Goal: Information Seeking & Learning: Learn about a topic

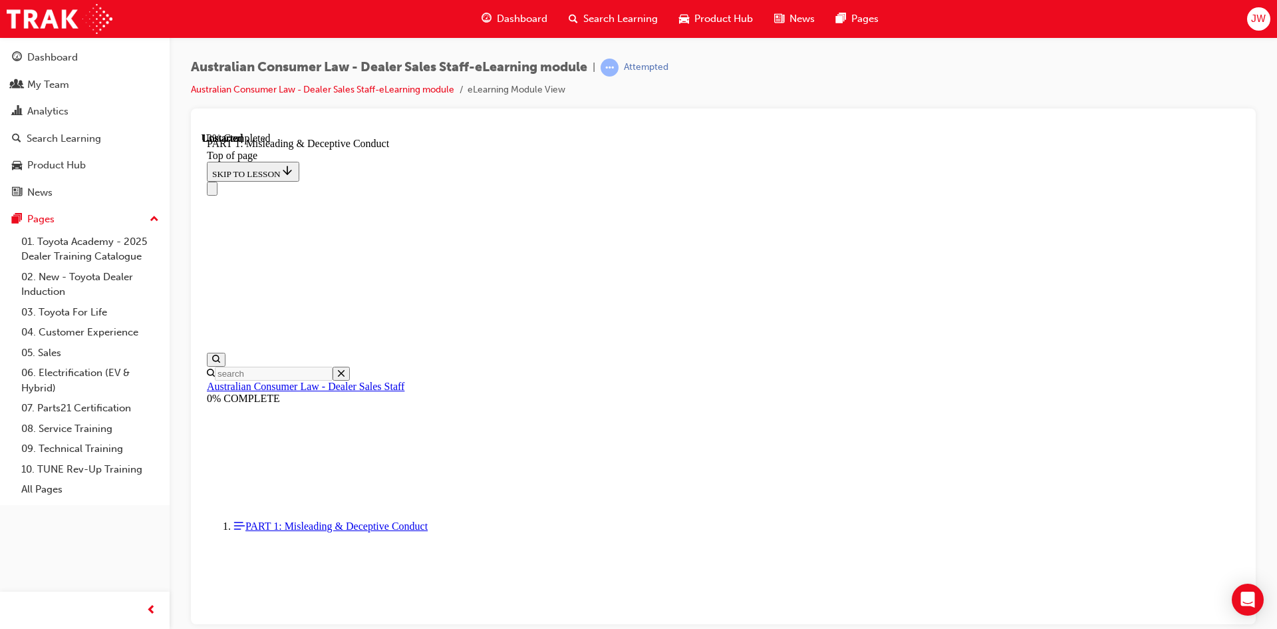
scroll to position [640, 0]
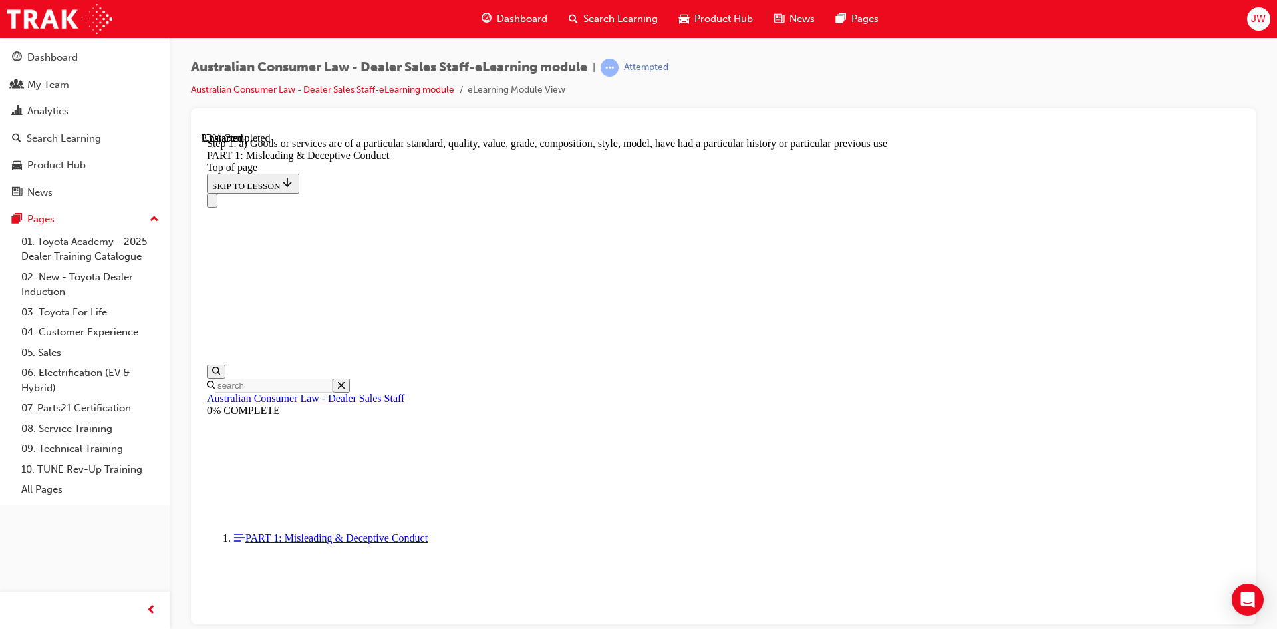
scroll to position [1530, 0]
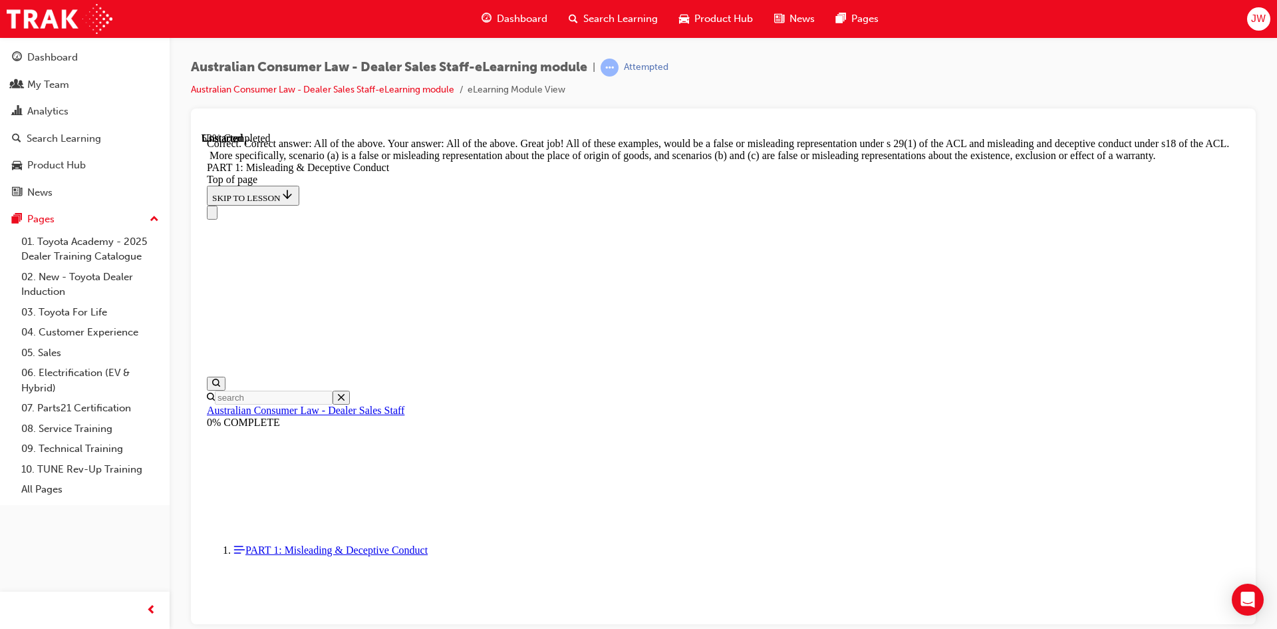
scroll to position [2271, 0]
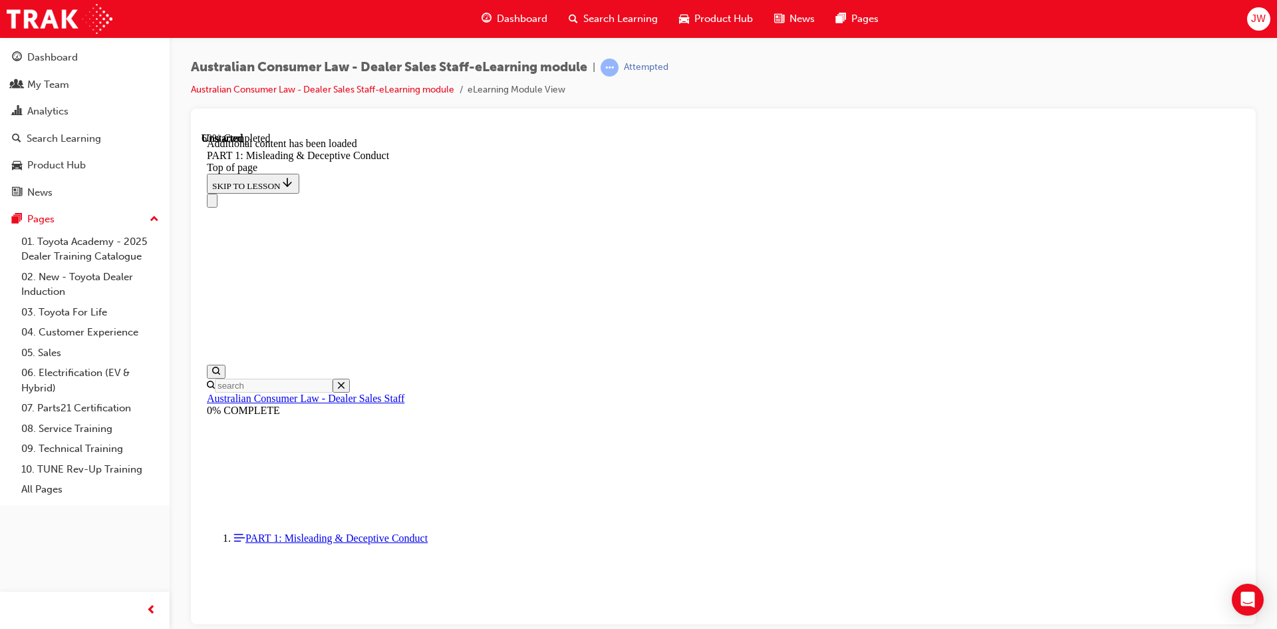
scroll to position [2625, 0]
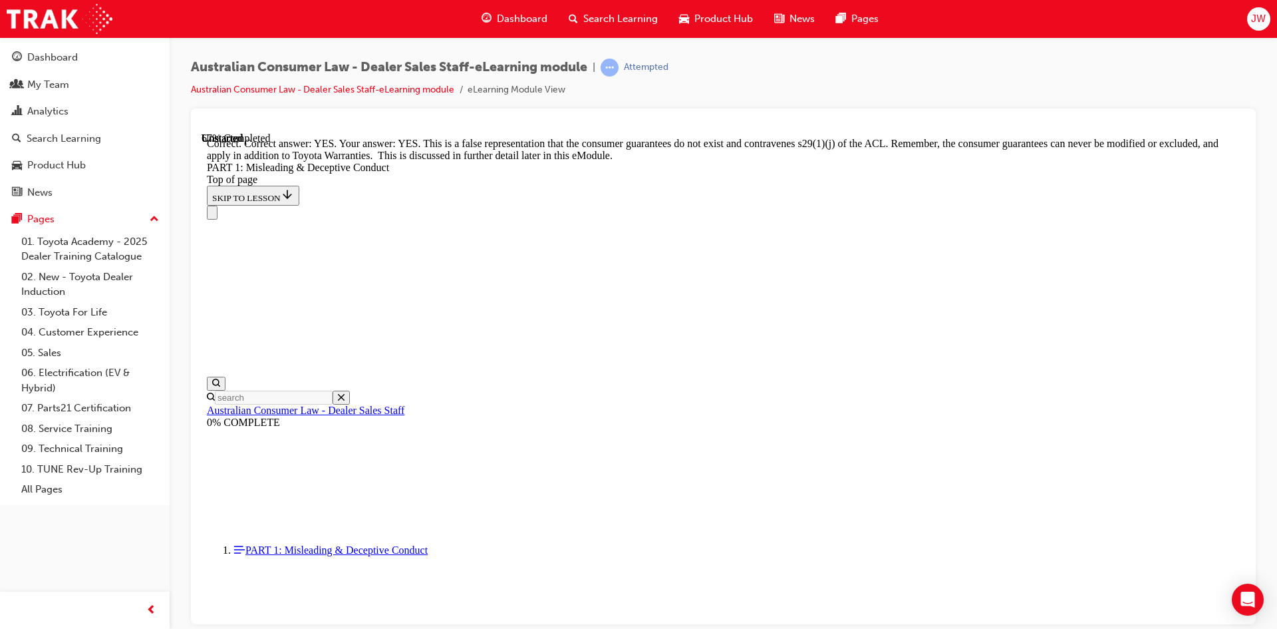
scroll to position [2897, 0]
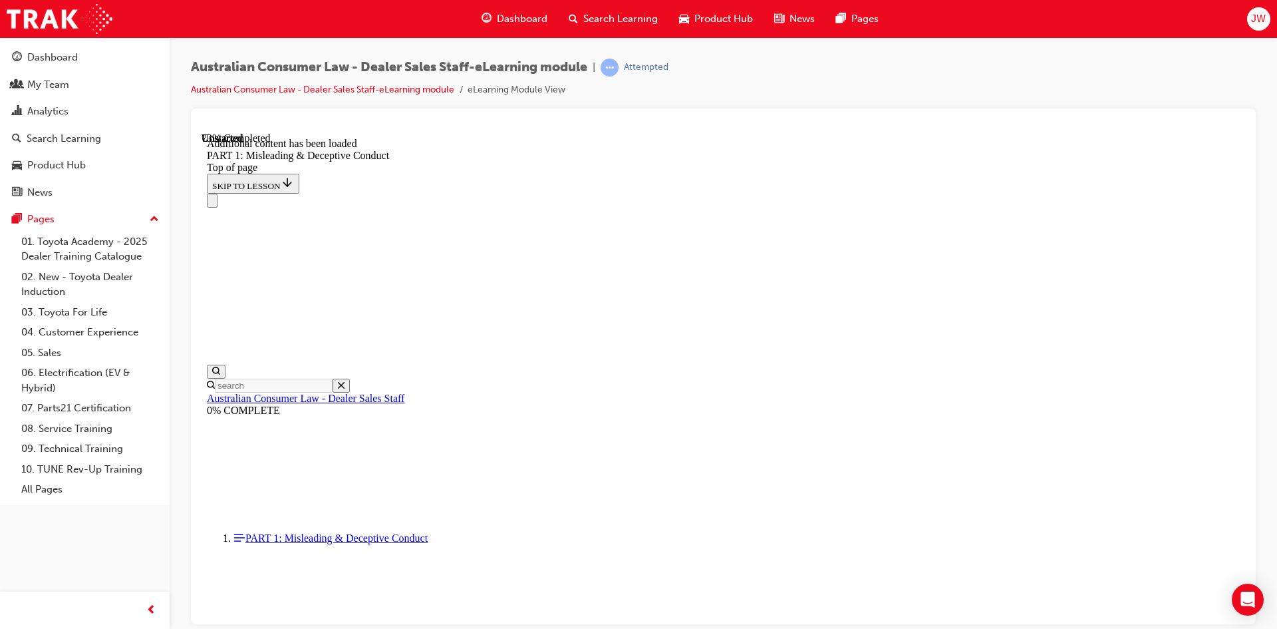
scroll to position [3250, 0]
click button "START"
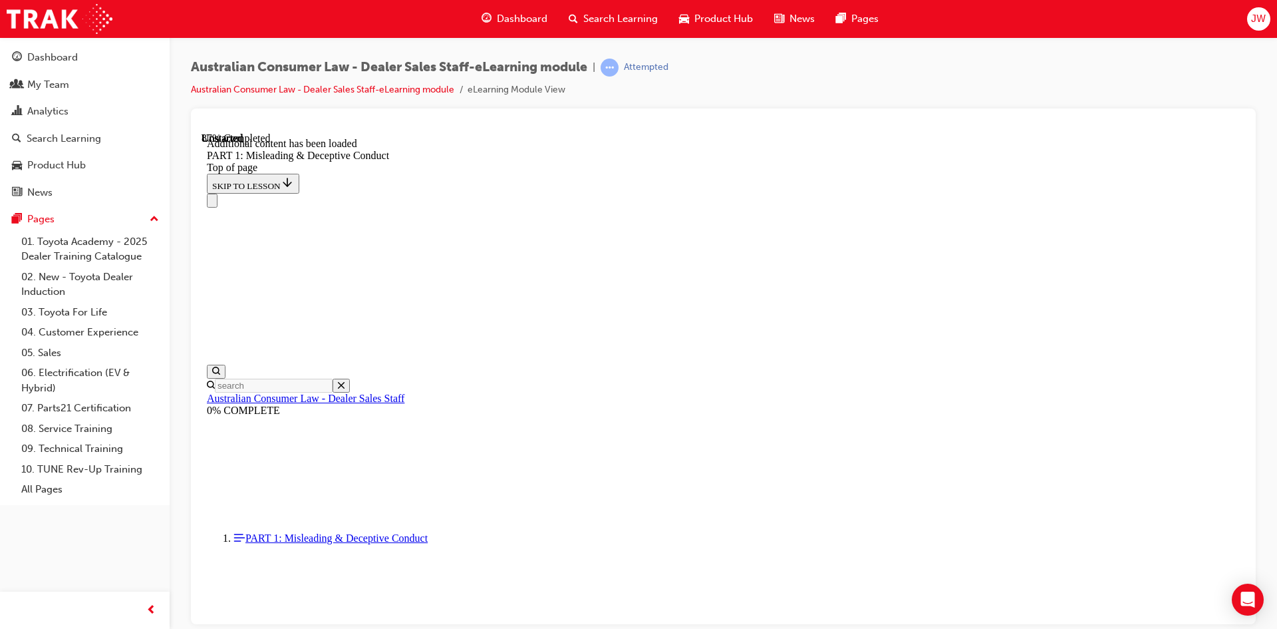
scroll to position [3609, 0]
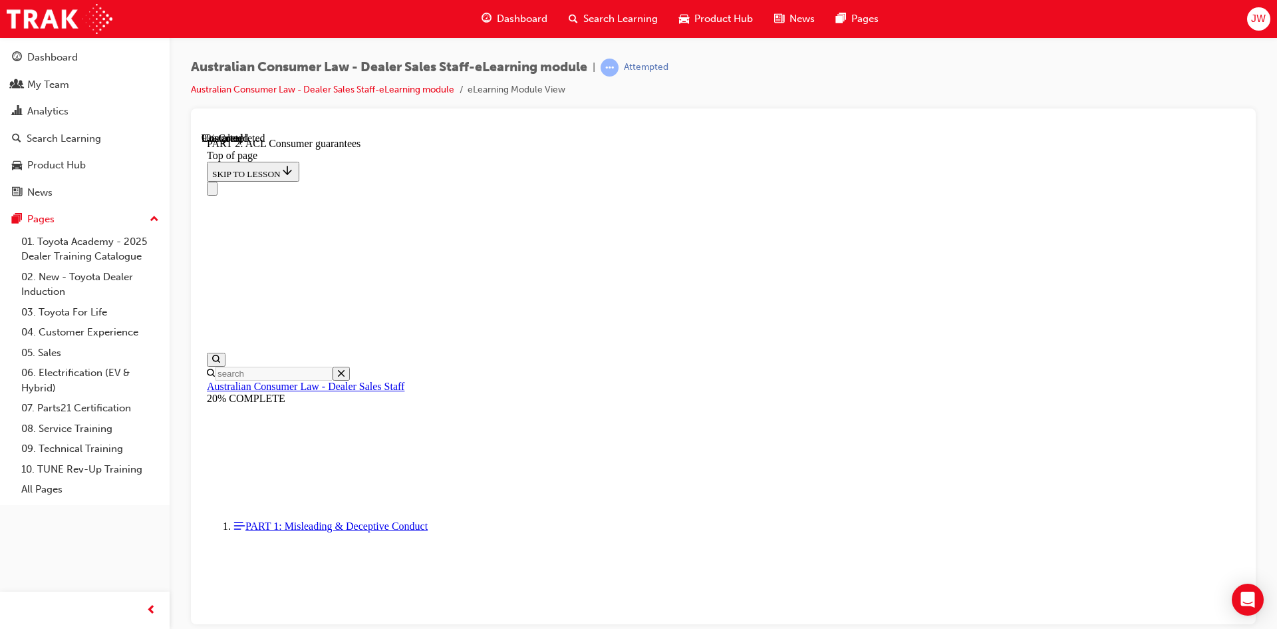
scroll to position [2172, 0]
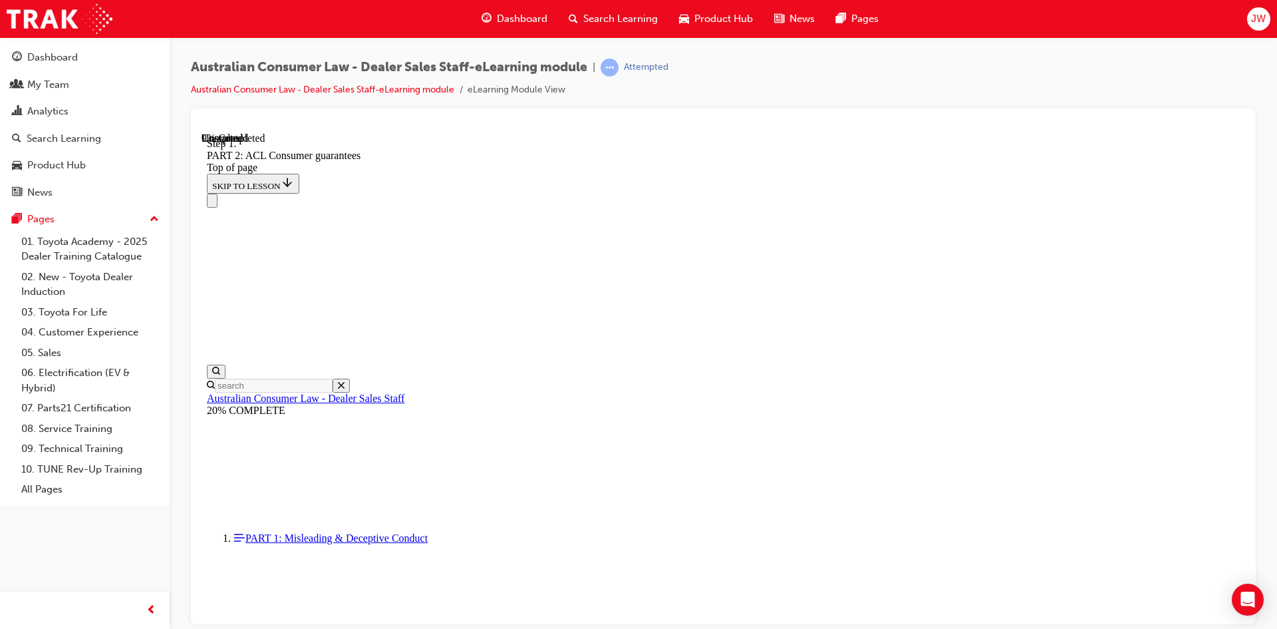
scroll to position [2156, 0]
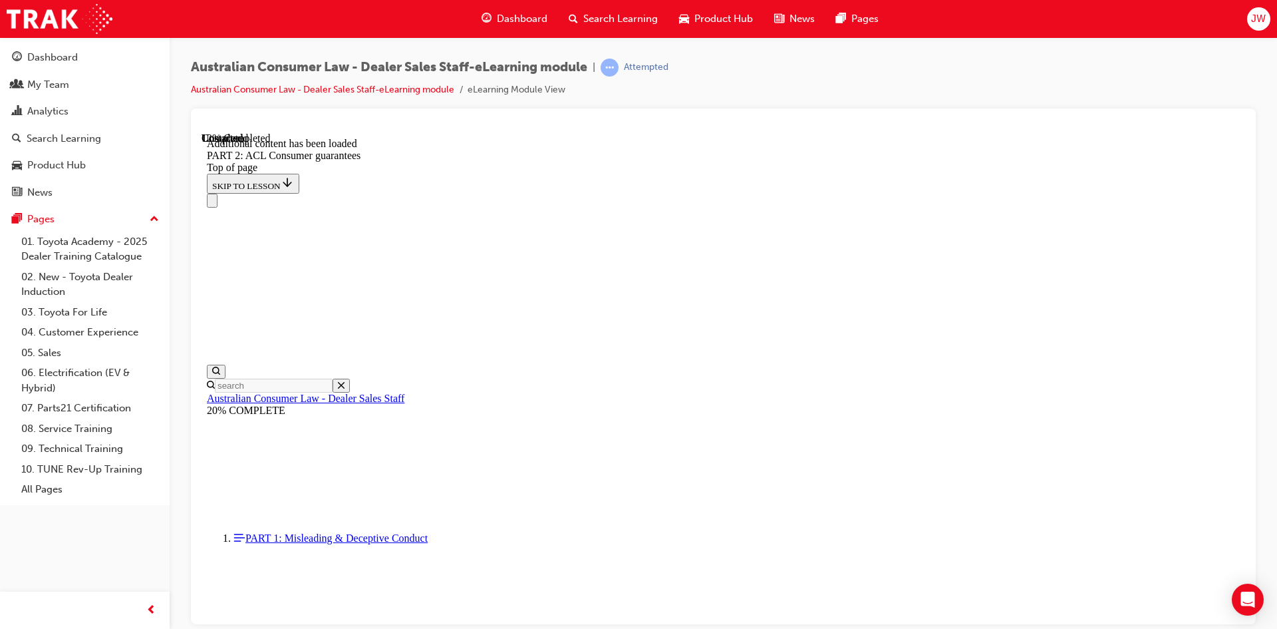
scroll to position [2515, 0]
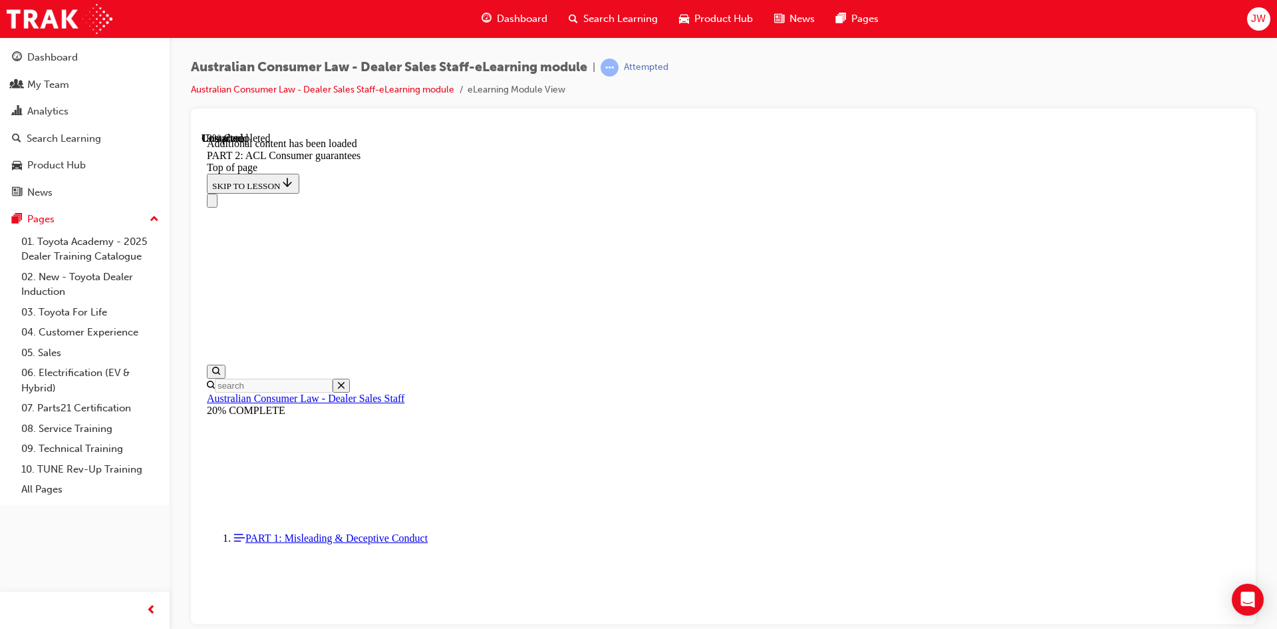
scroll to position [3207, 0]
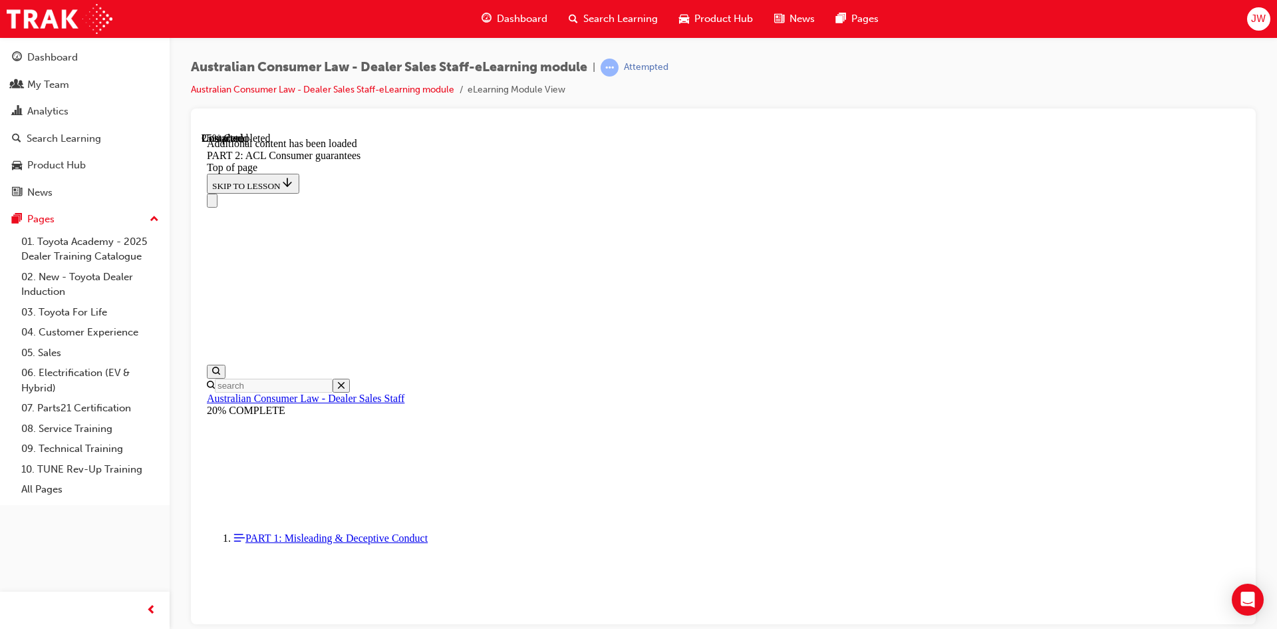
scroll to position [3893, 0]
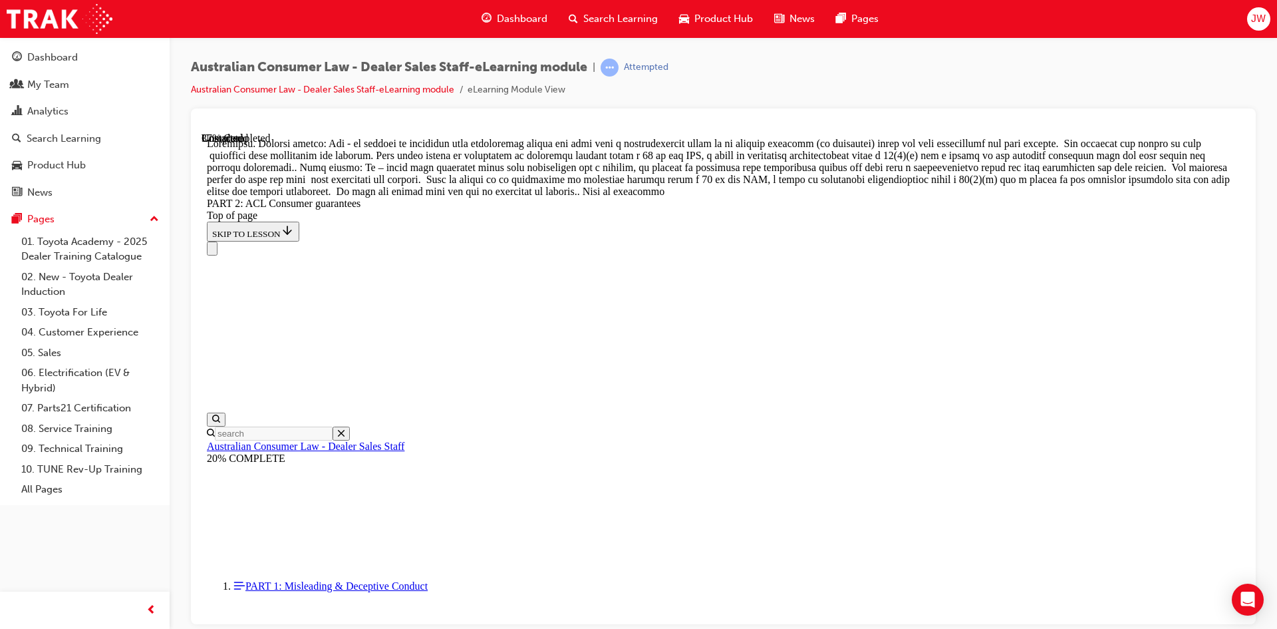
scroll to position [5863, 0]
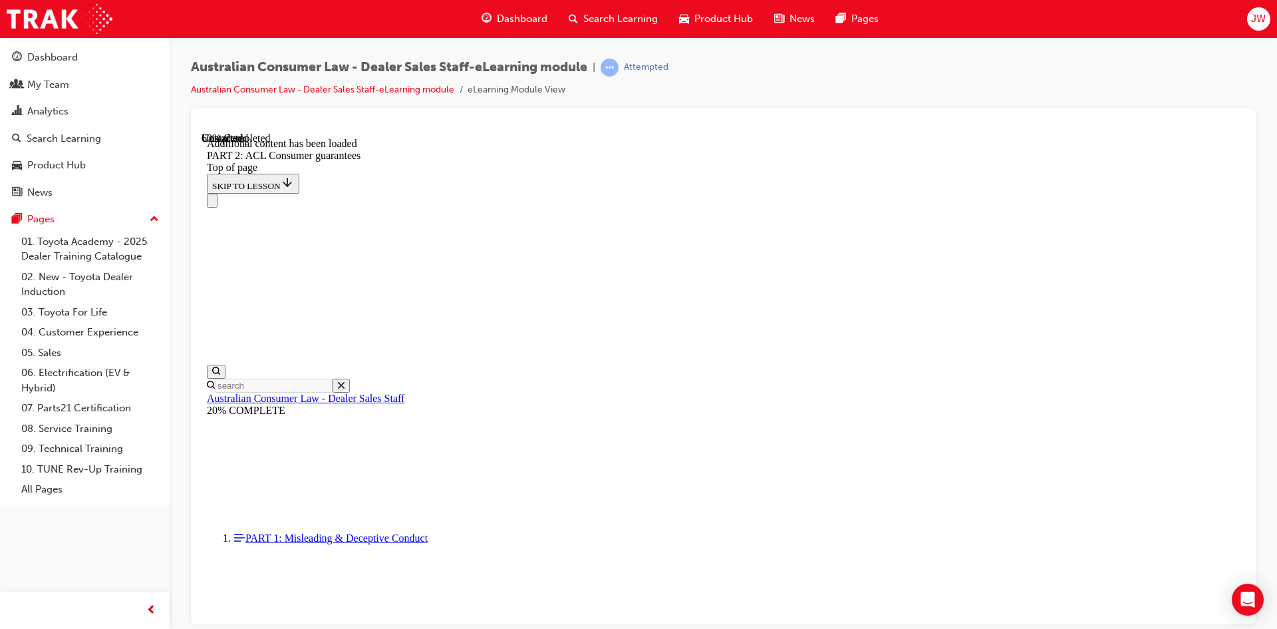
scroll to position [8269, 0]
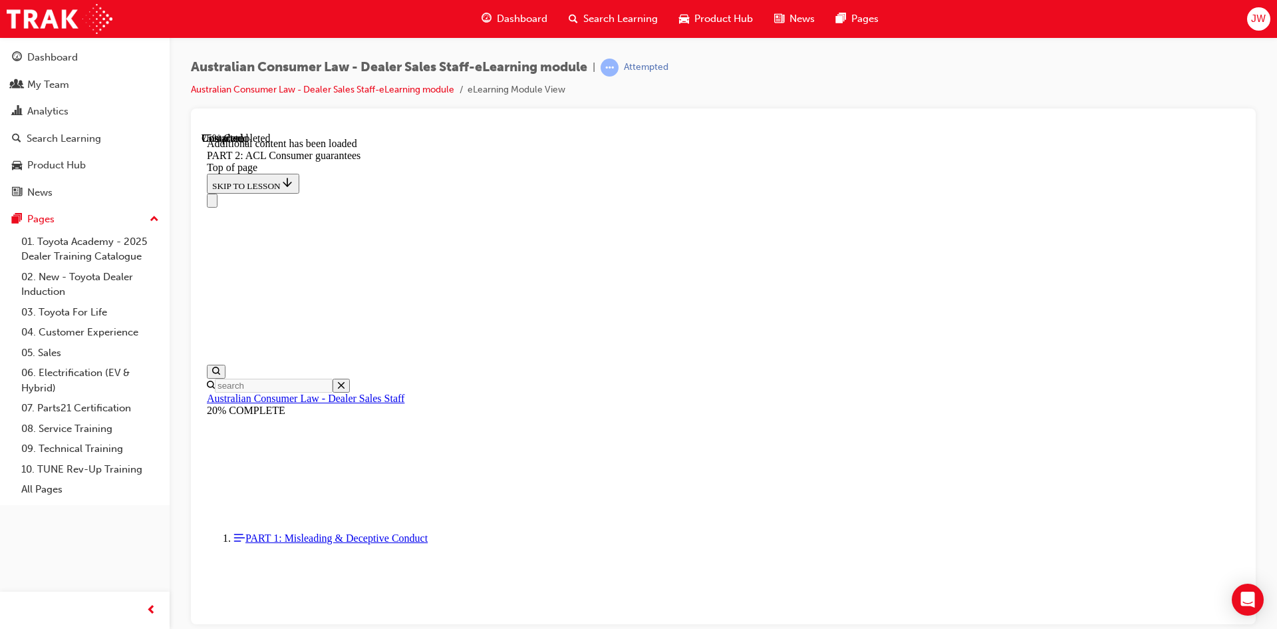
scroll to position [11085, 0]
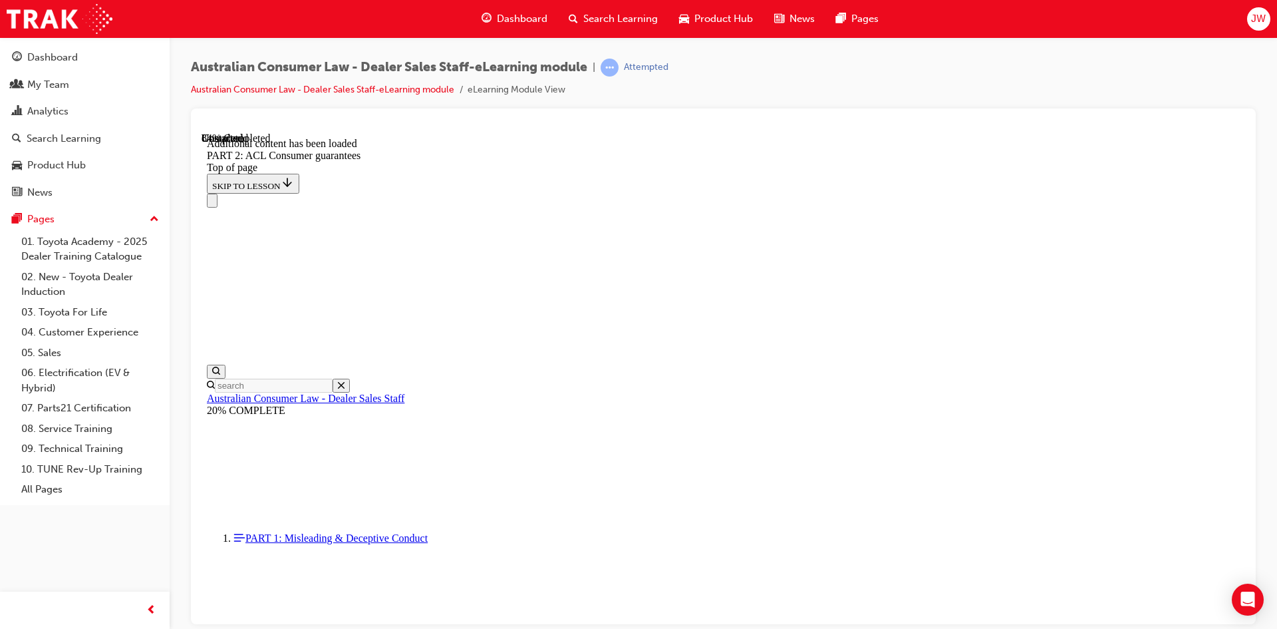
scroll to position [13085, 0]
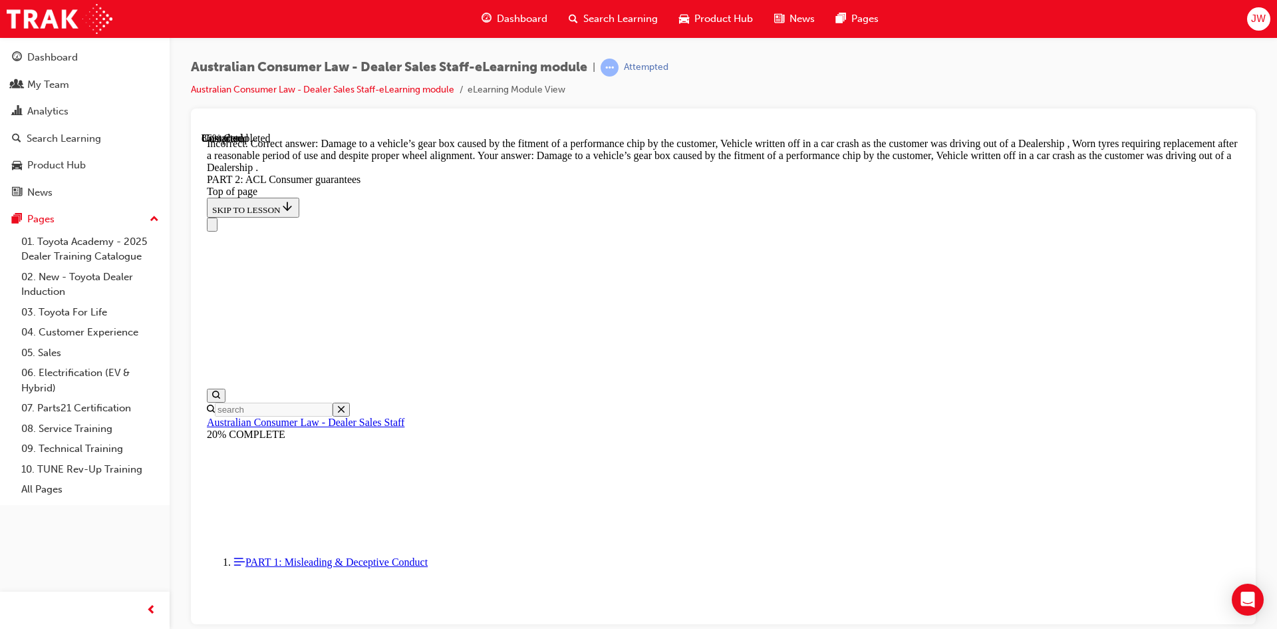
scroll to position [13152, 0]
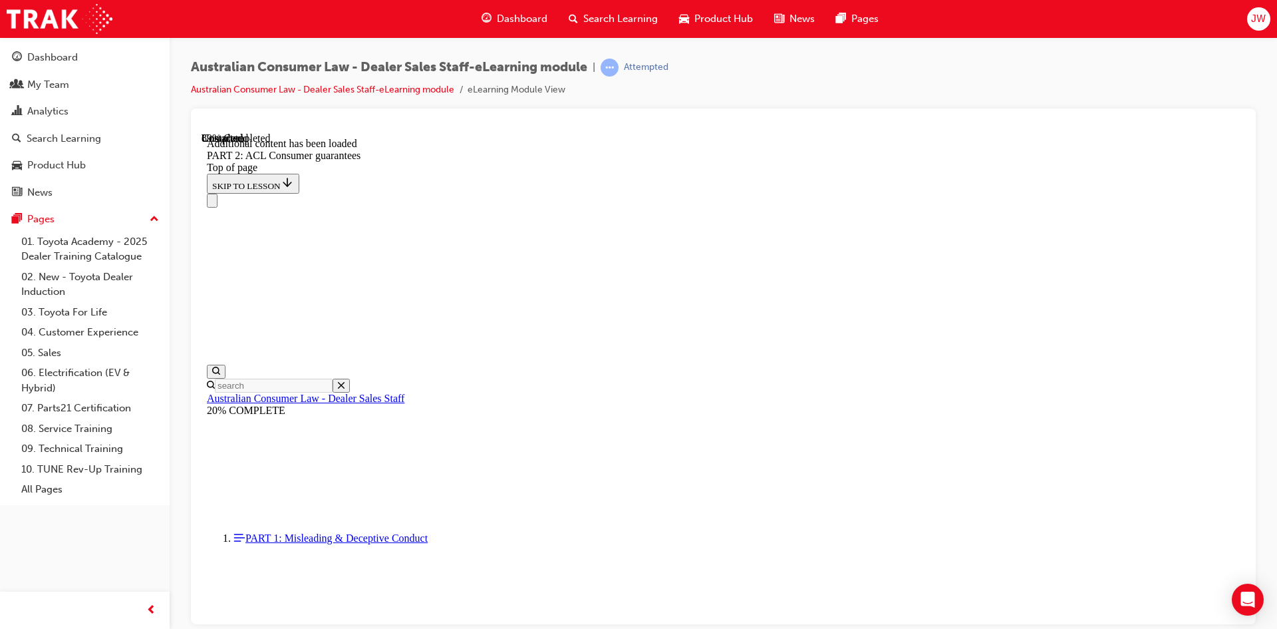
scroll to position [14383, 0]
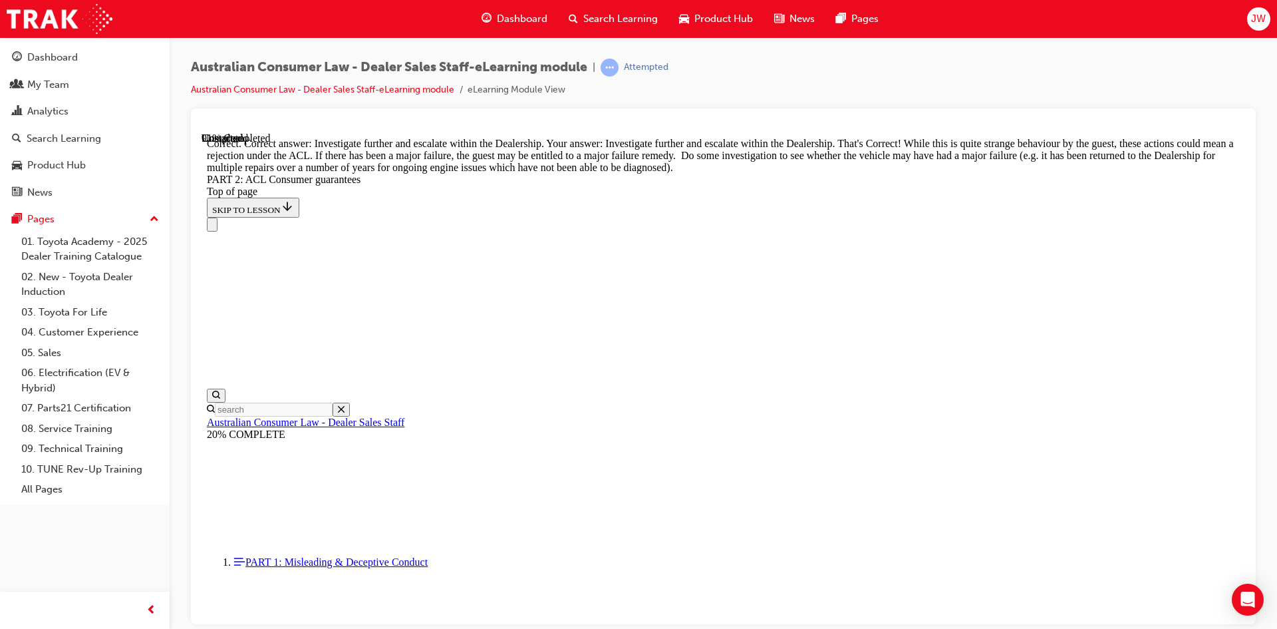
scroll to position [14816, 0]
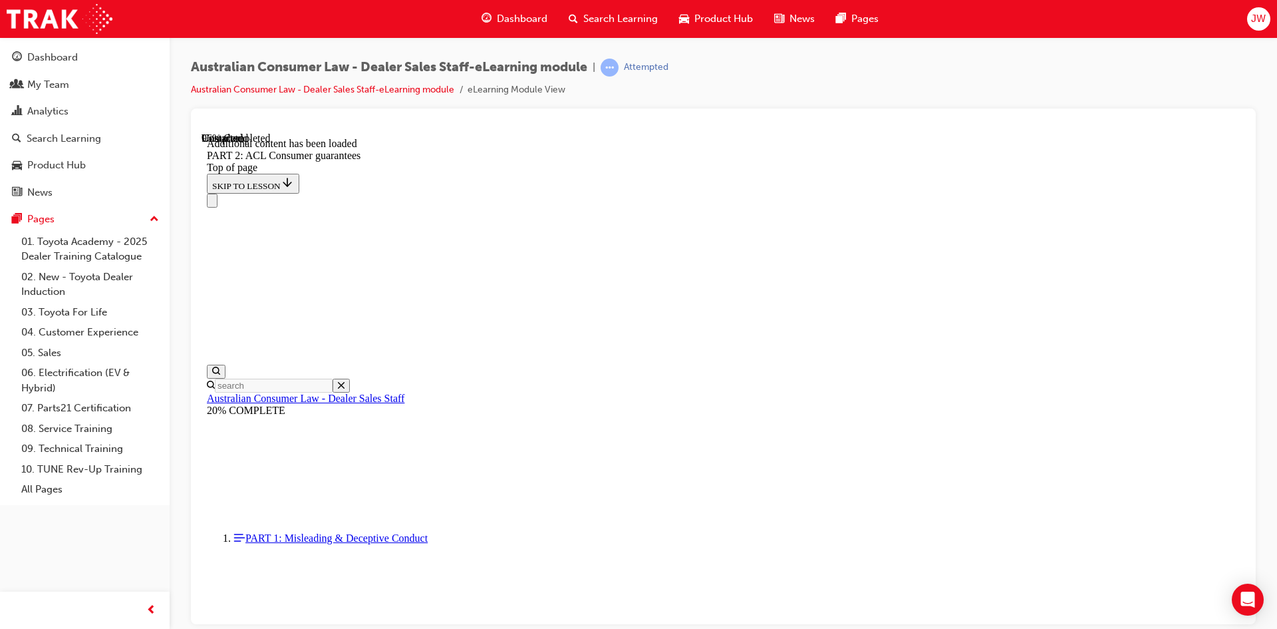
scroll to position [15834, 0]
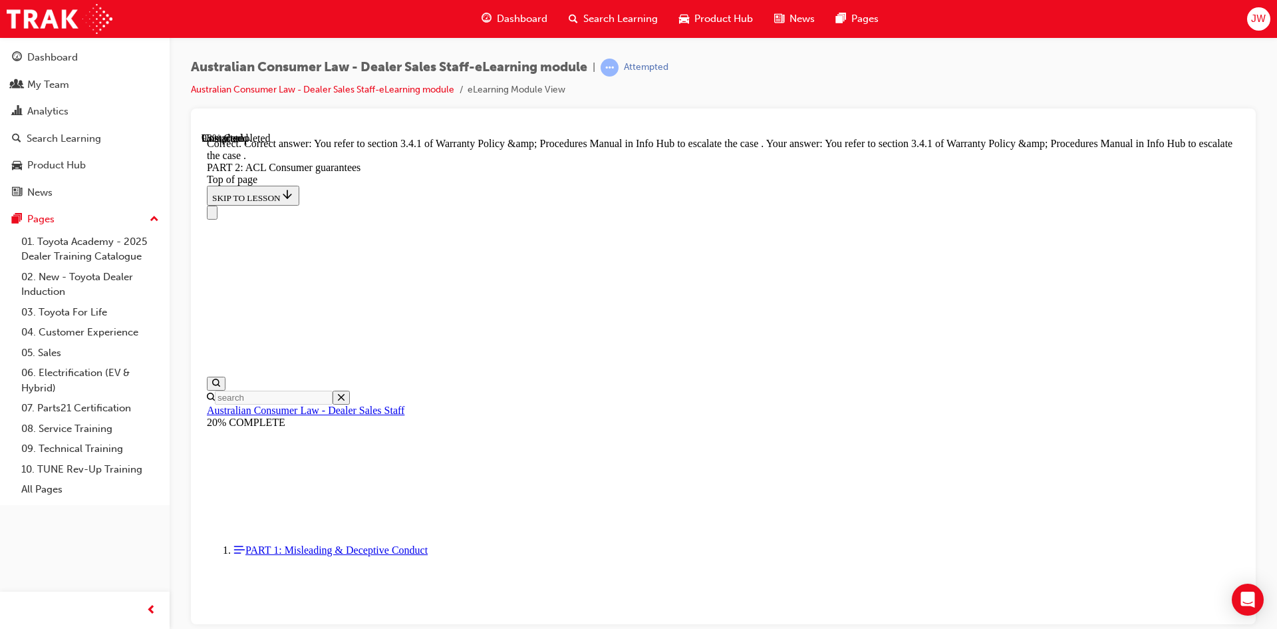
scroll to position [16691, 0]
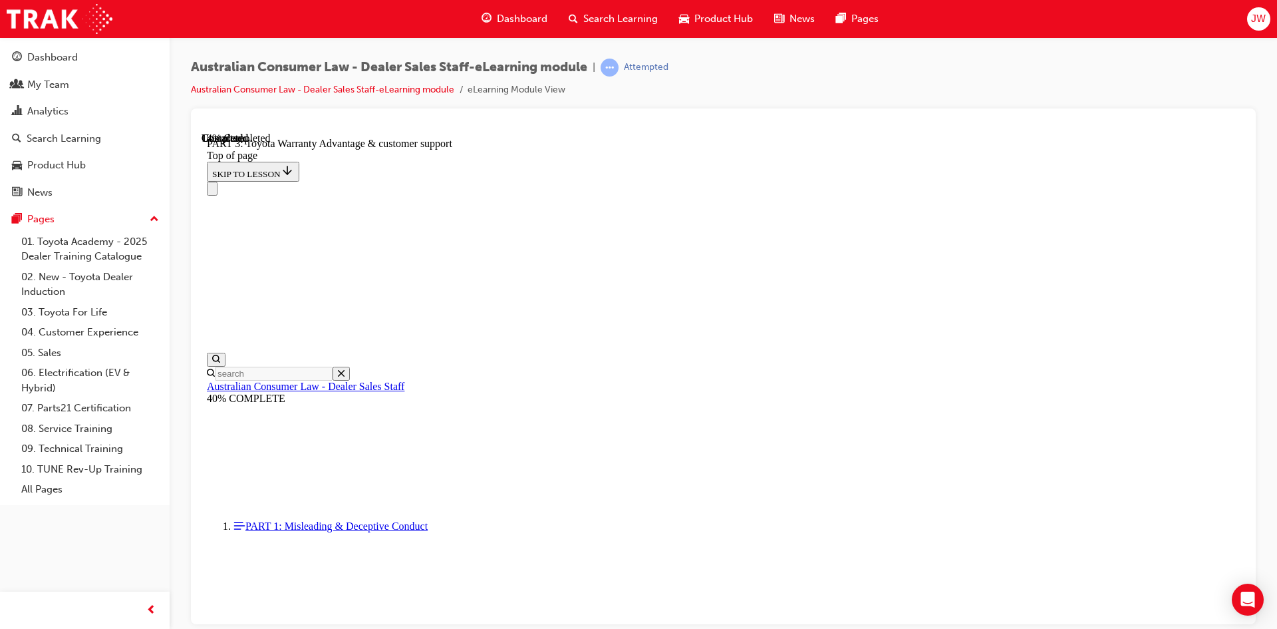
scroll to position [839, 0]
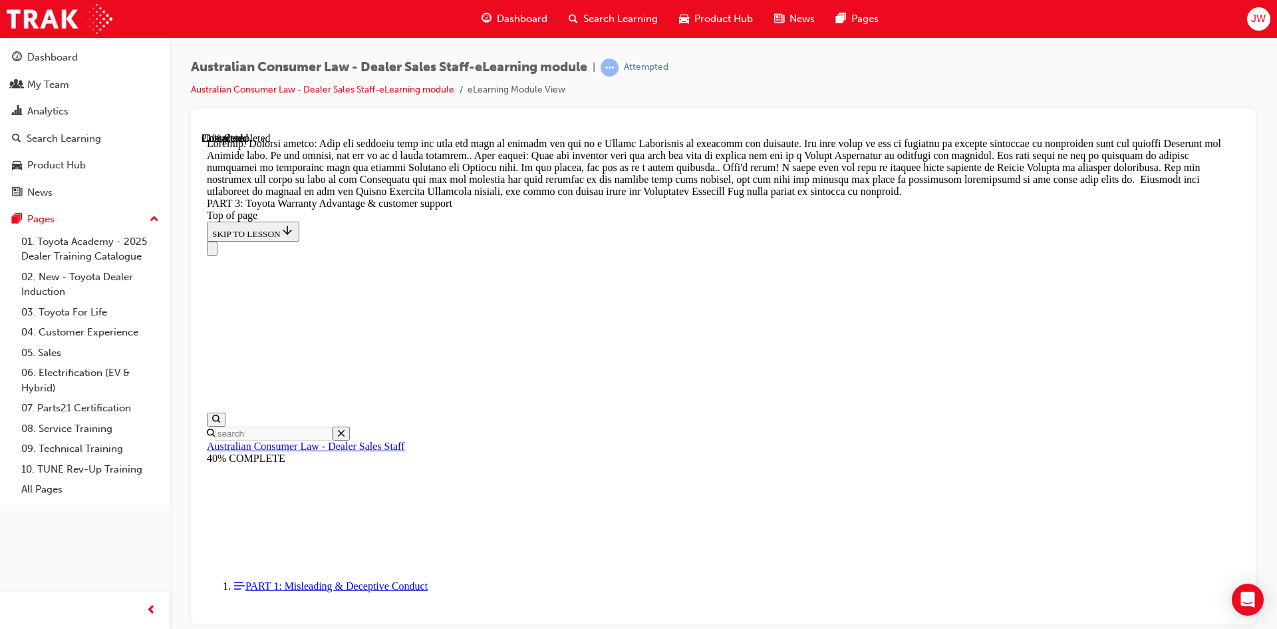
scroll to position [1199, 0]
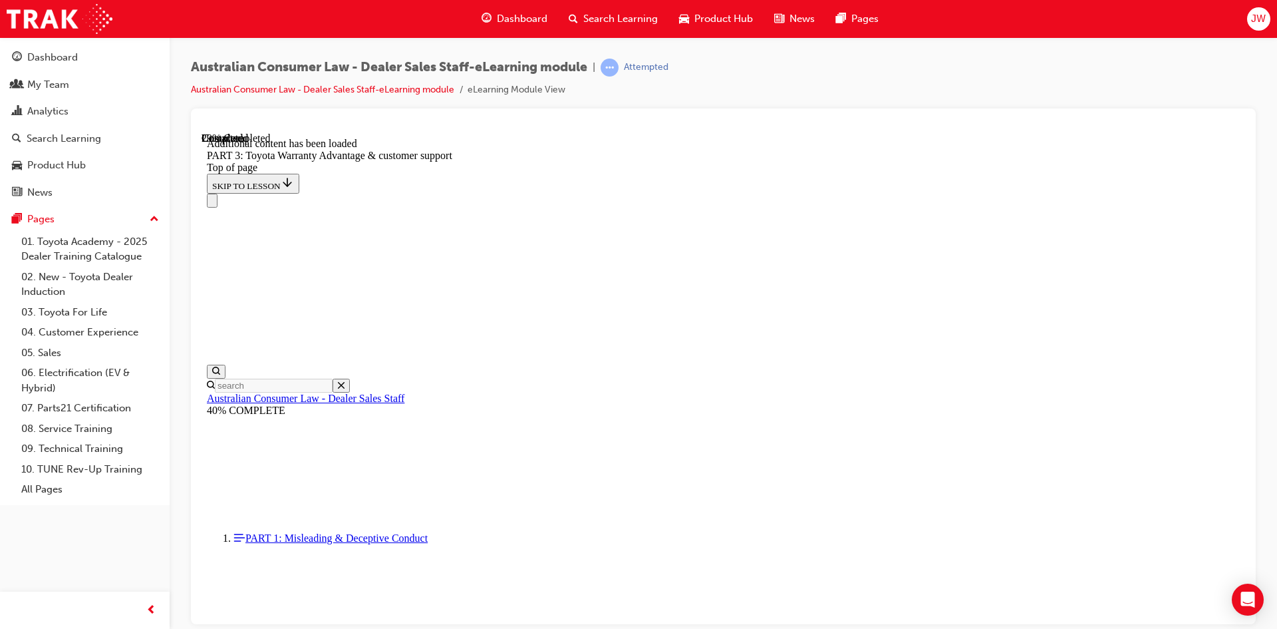
scroll to position [1552, 0]
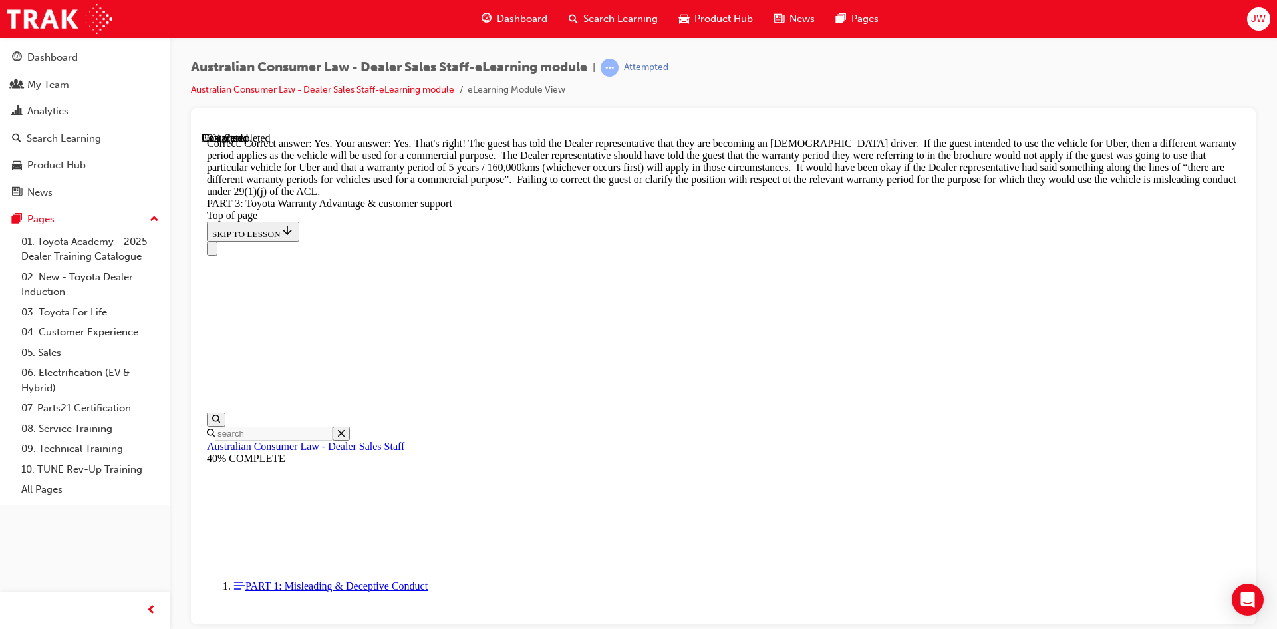
scroll to position [1818, 0]
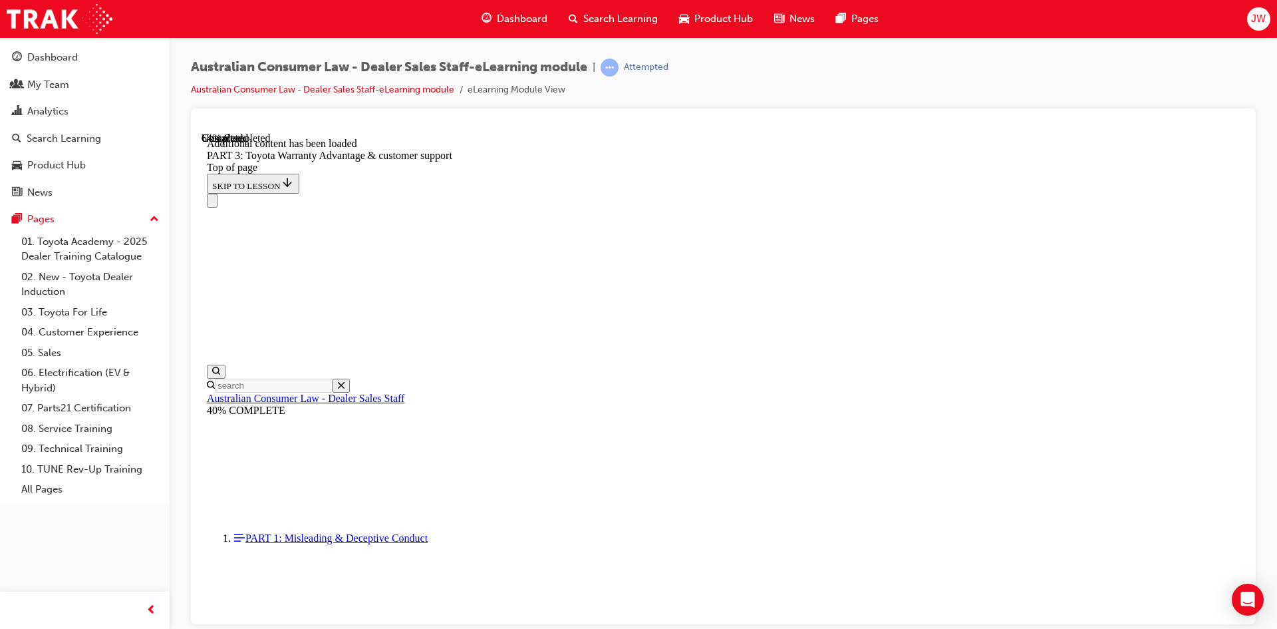
scroll to position [3473, 0]
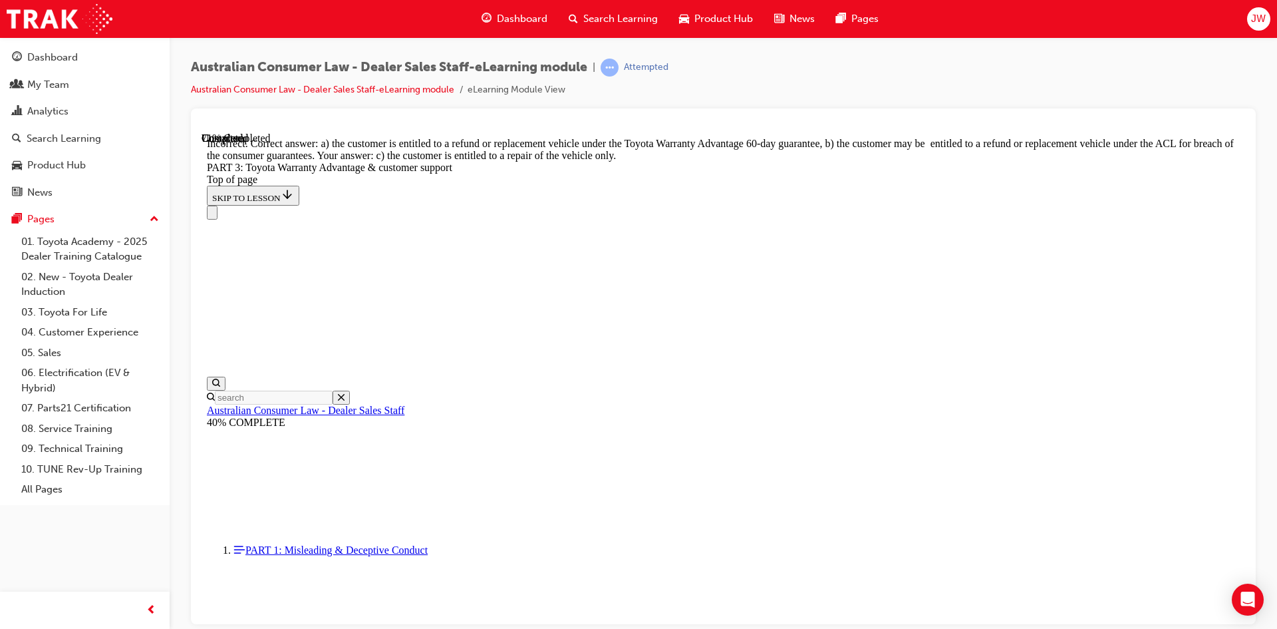
scroll to position [3681, 0]
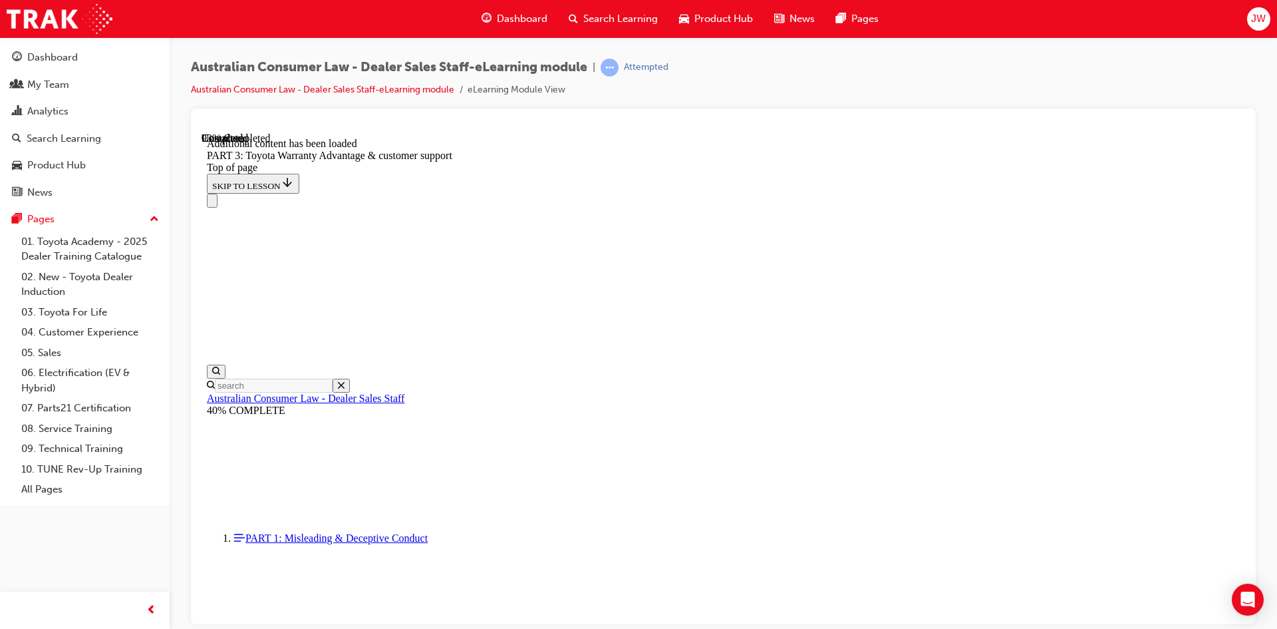
scroll to position [4210, 0]
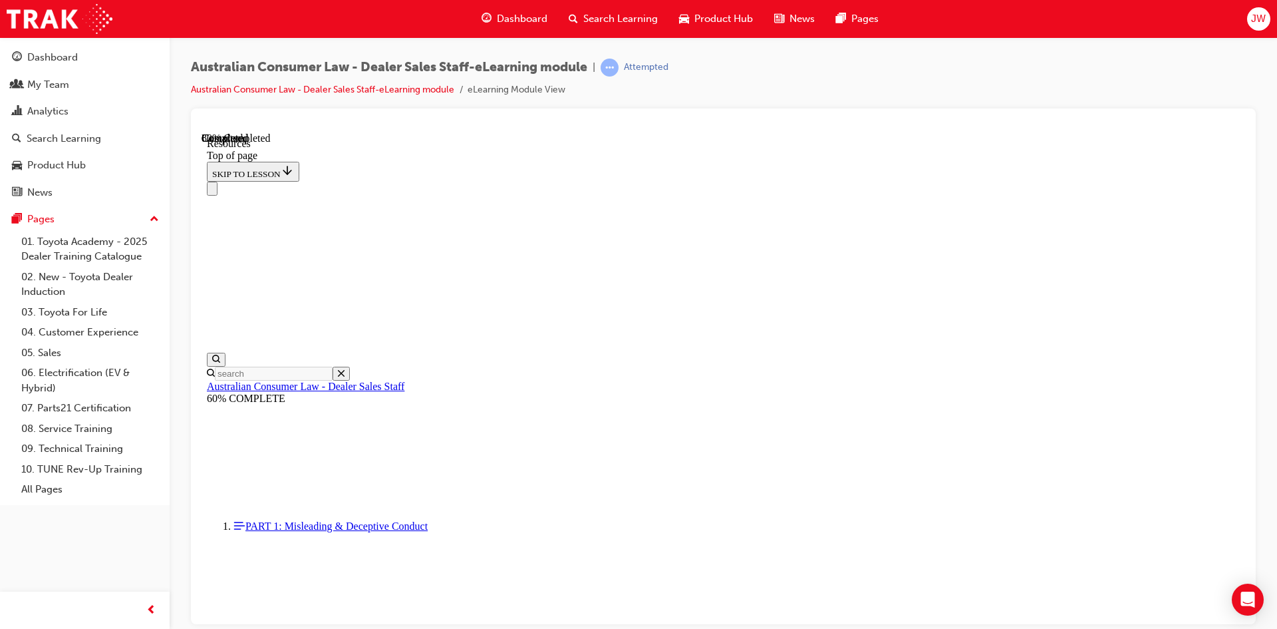
scroll to position [658, 0]
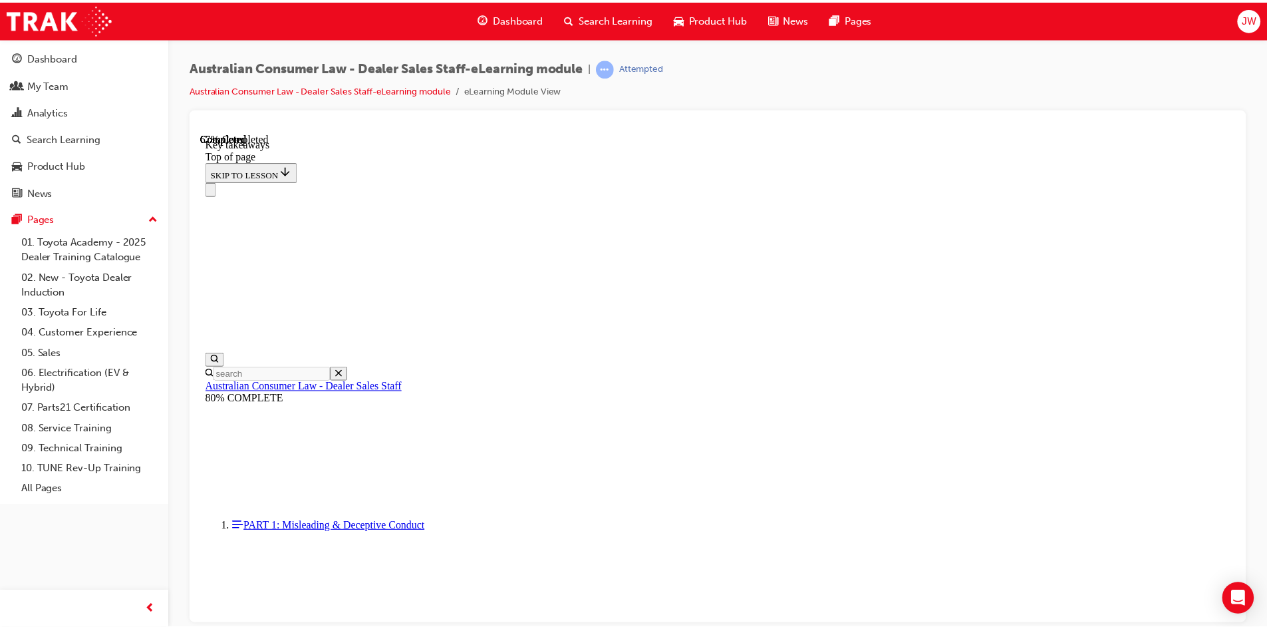
scroll to position [285, 0]
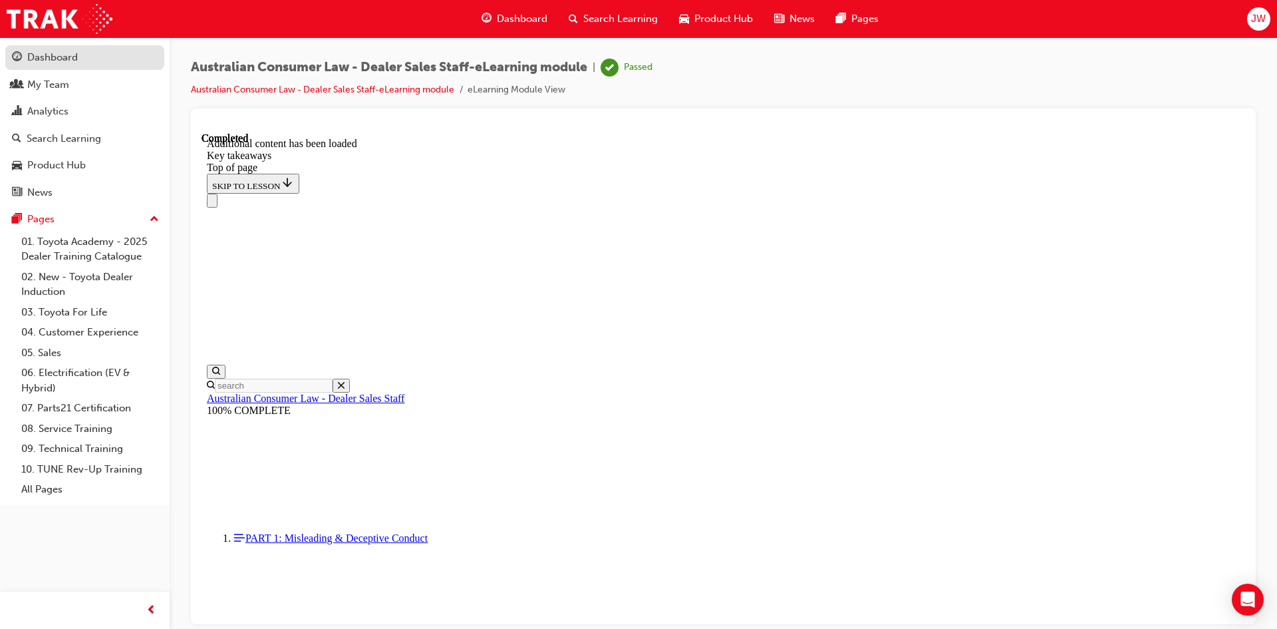
click at [69, 62] on div "Dashboard" at bounding box center [52, 57] width 51 height 15
